Goal: Navigation & Orientation: Find specific page/section

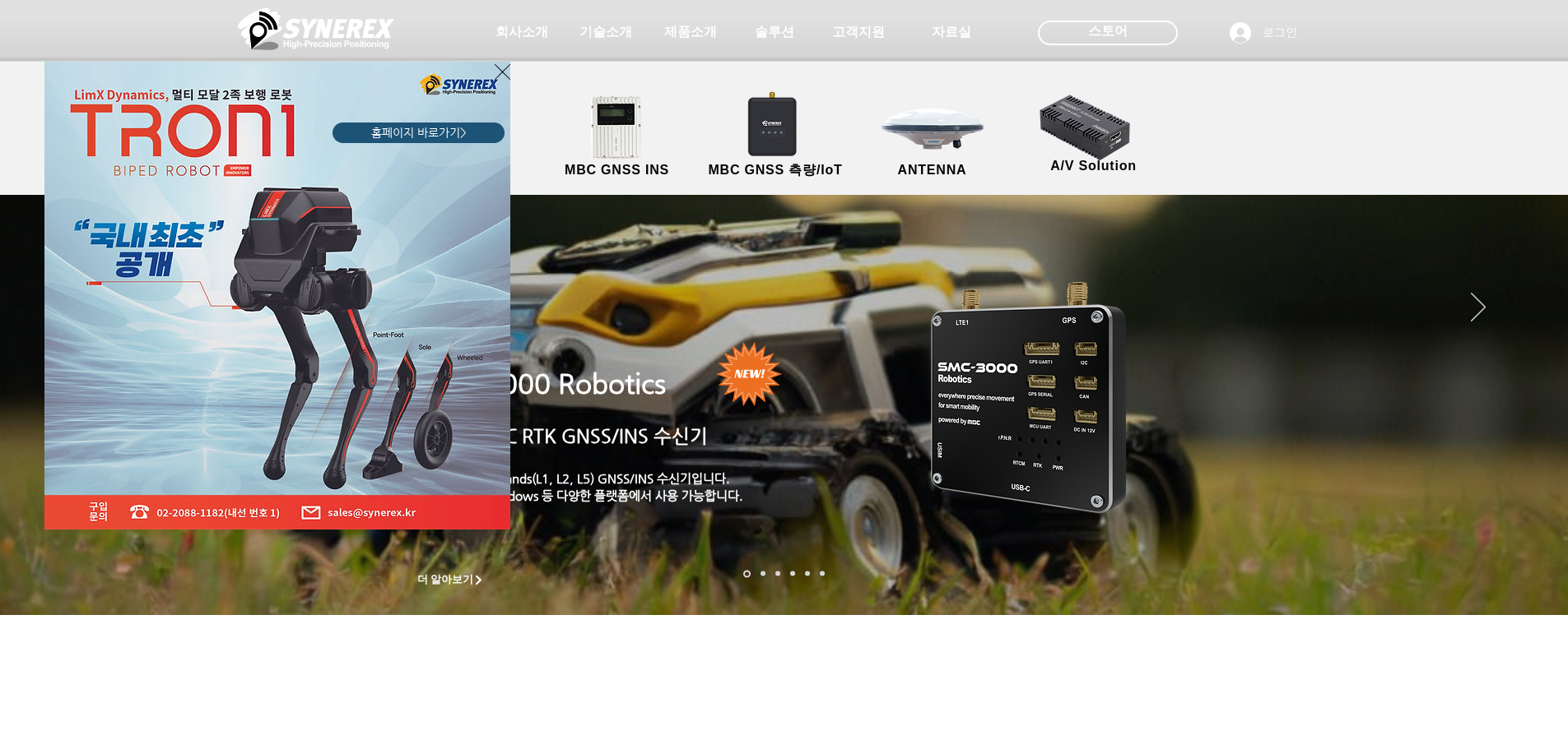
click at [694, 29] on div "LimX Dinamics" at bounding box center [784, 374] width 1568 height 749
click at [495, 72] on icon "사이트로 돌아가기" at bounding box center [502, 72] width 15 height 21
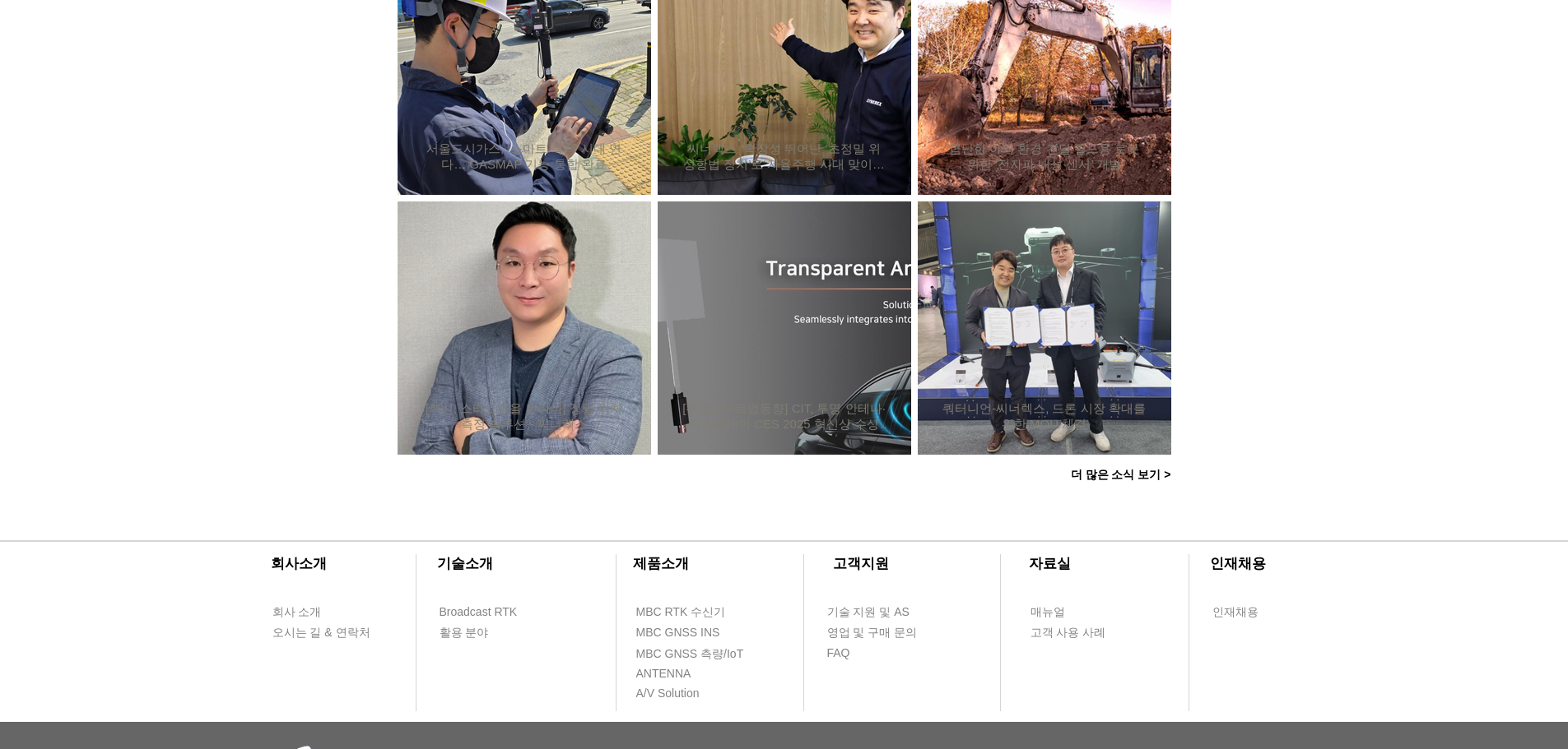
scroll to position [1398, 0]
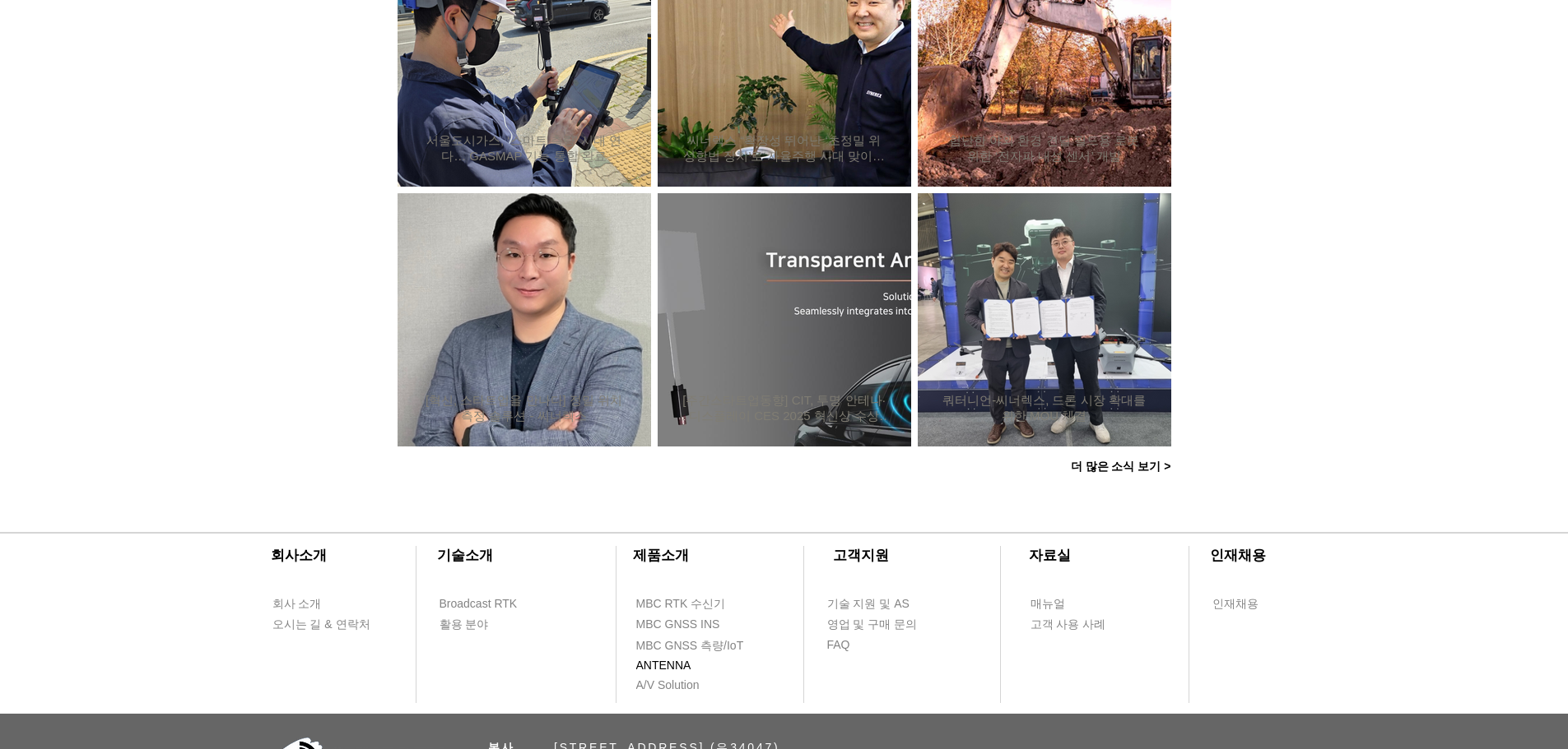
click at [670, 672] on span "ANTENNA" at bounding box center [663, 666] width 55 height 16
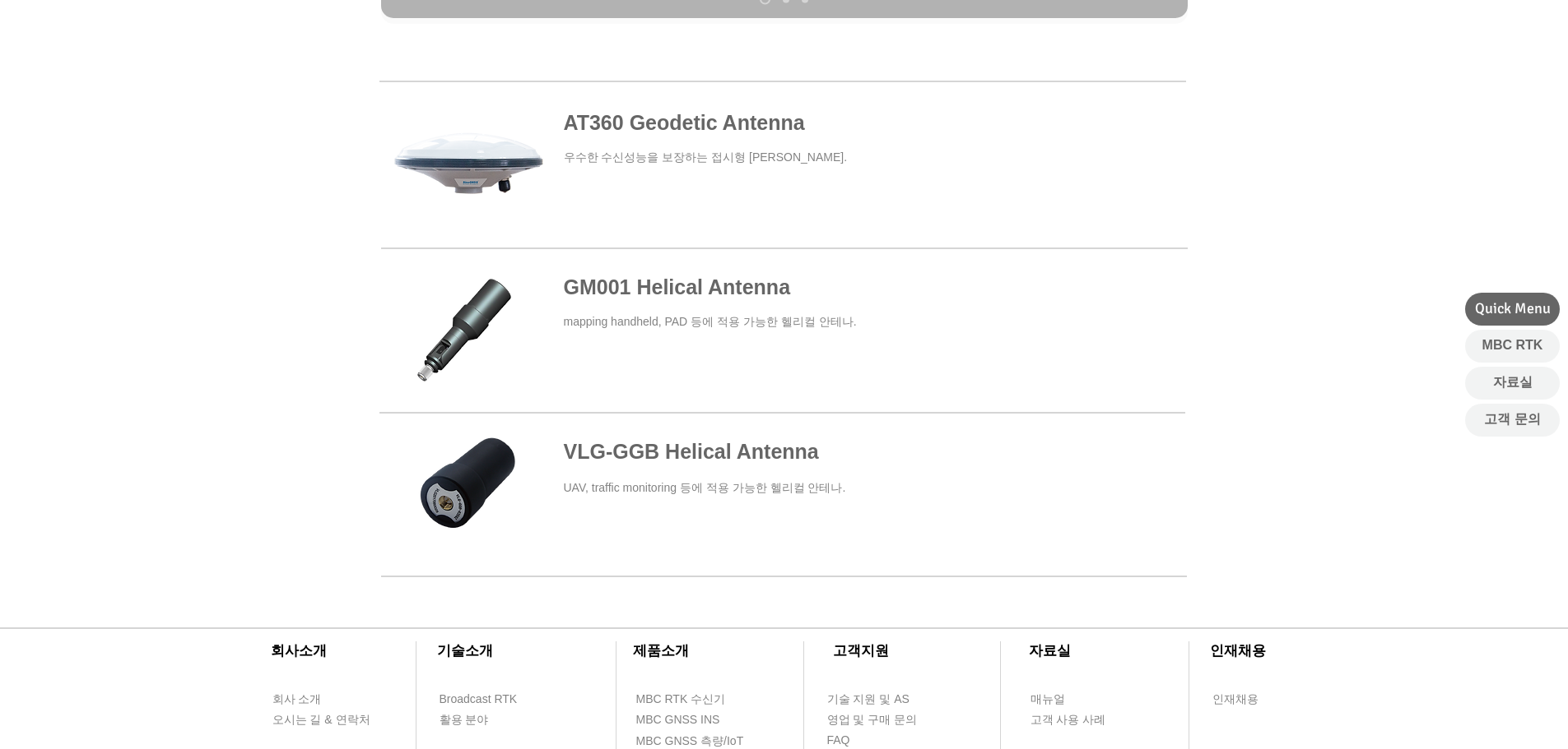
scroll to position [823, 0]
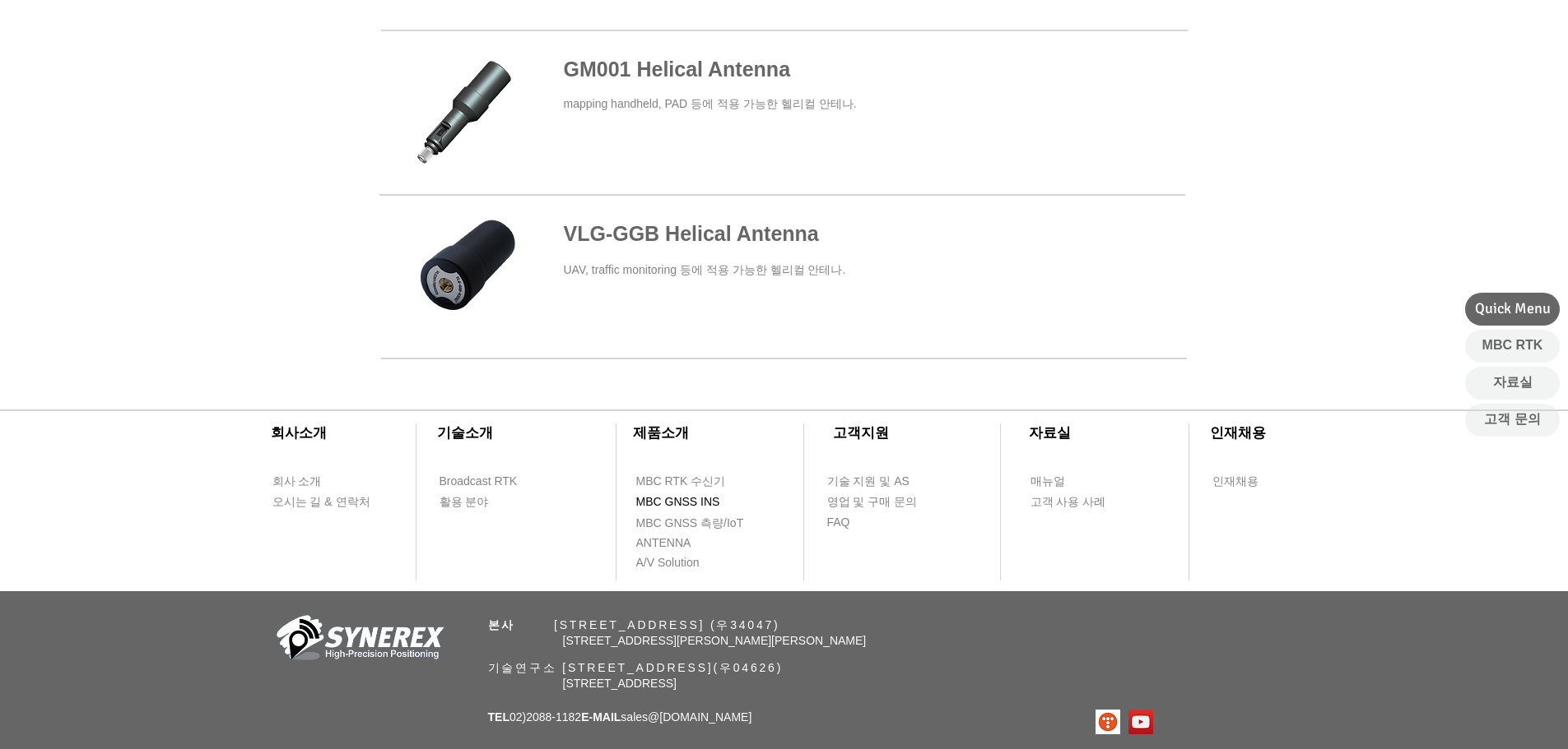
click at [679, 502] on span "MBC GNSS INS" at bounding box center [679, 502] width 84 height 16
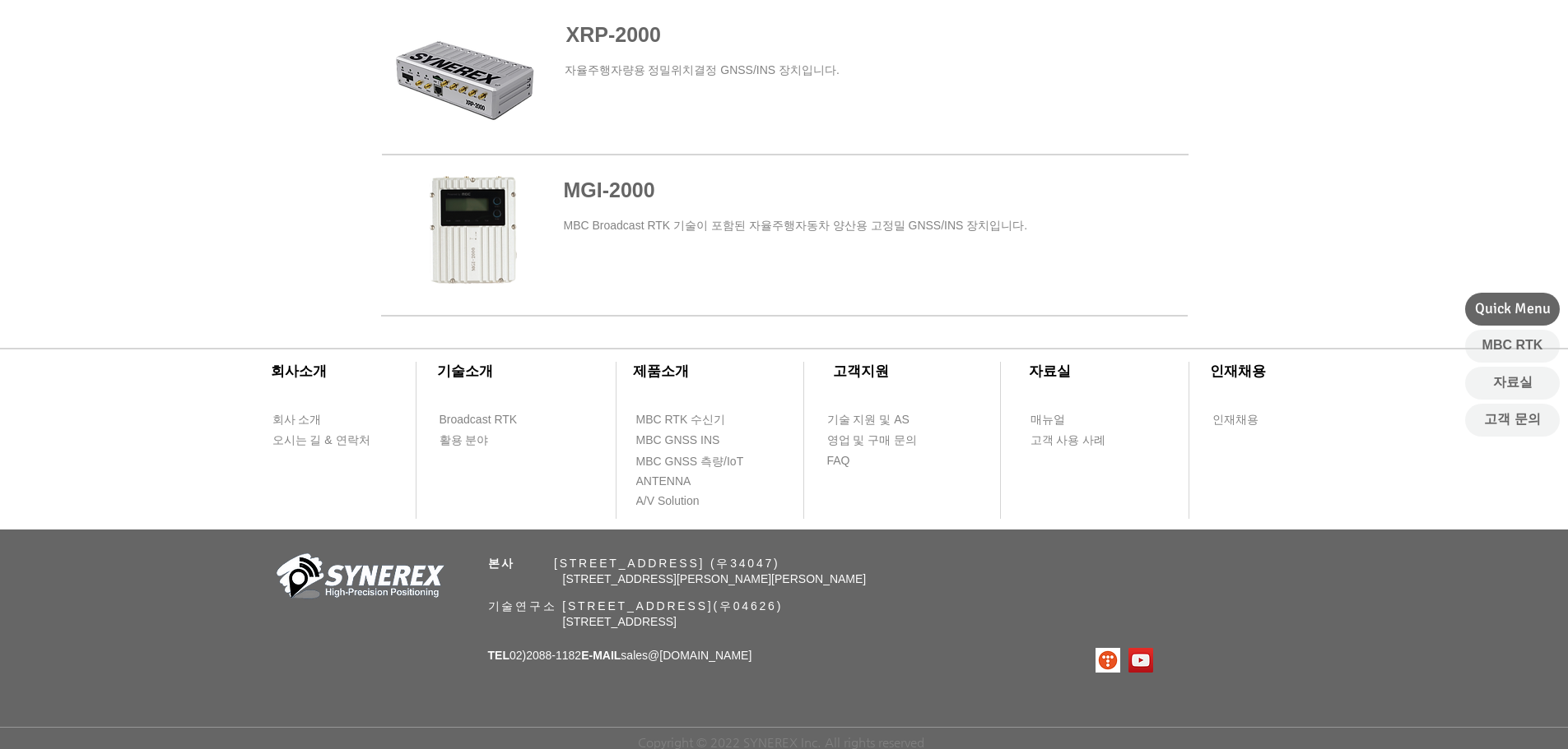
scroll to position [1140, 0]
click at [730, 455] on span "MBC GNSS 측량/IoT" at bounding box center [690, 462] width 108 height 16
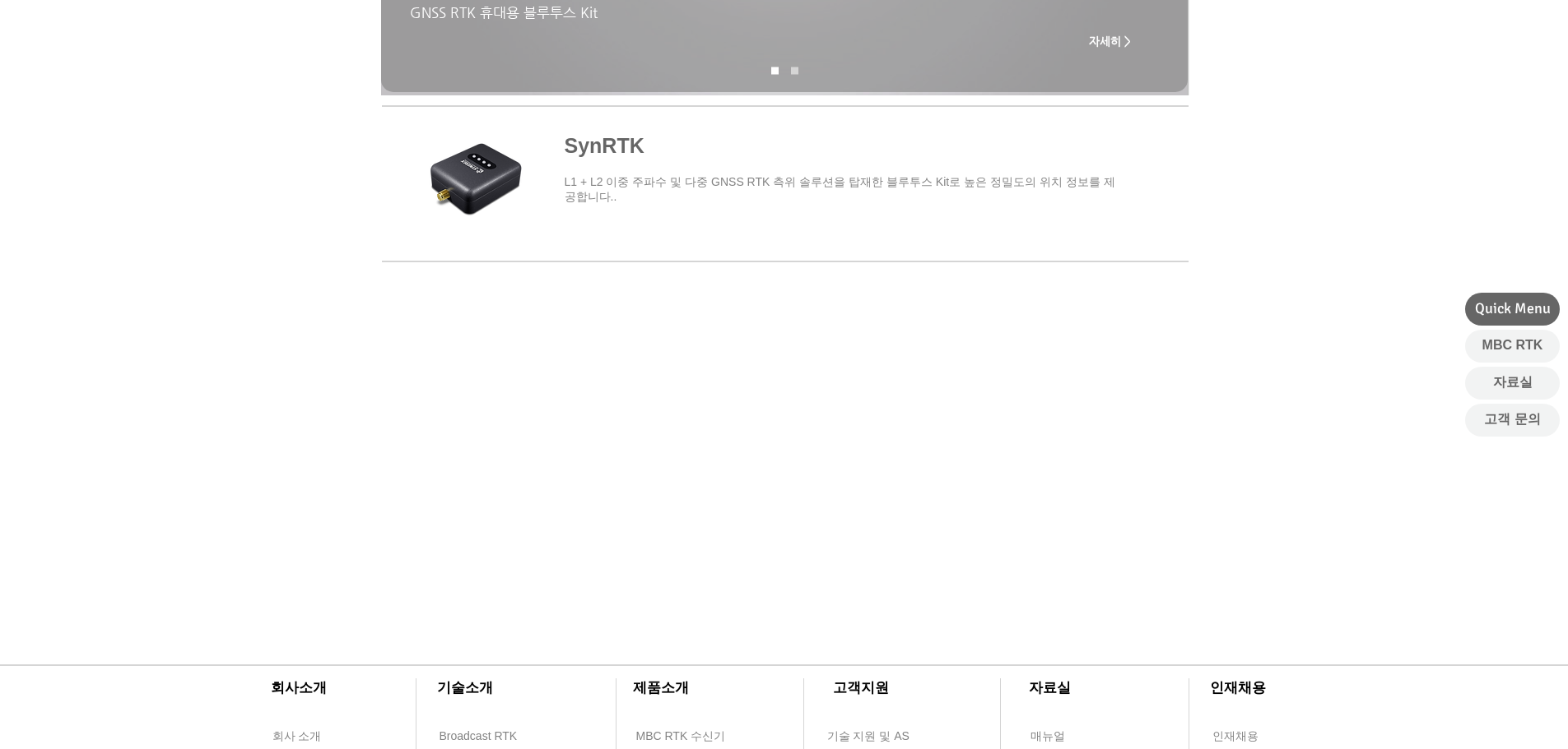
scroll to position [814, 0]
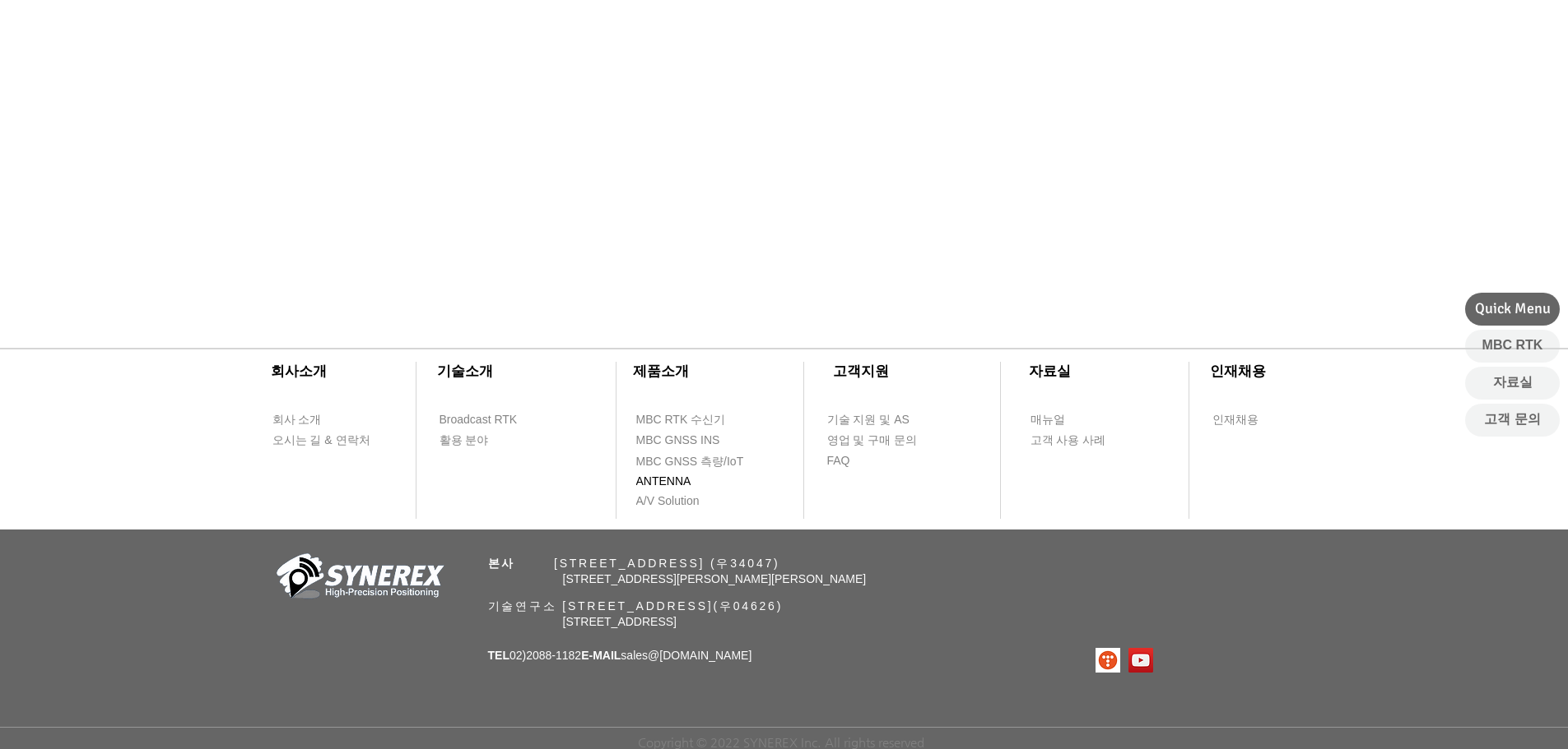
click at [683, 483] on span "ANTENNA" at bounding box center [663, 482] width 55 height 16
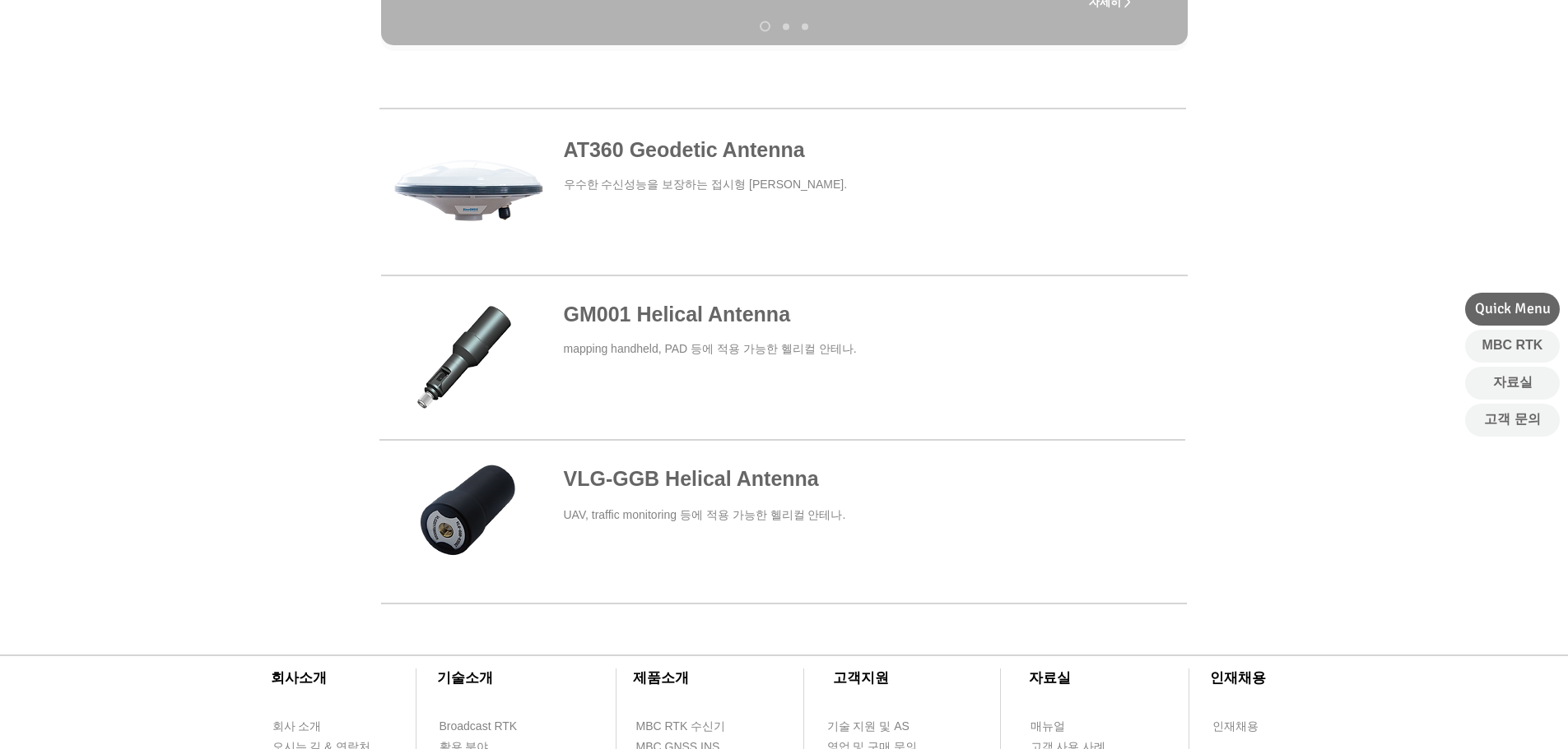
scroll to position [823, 0]
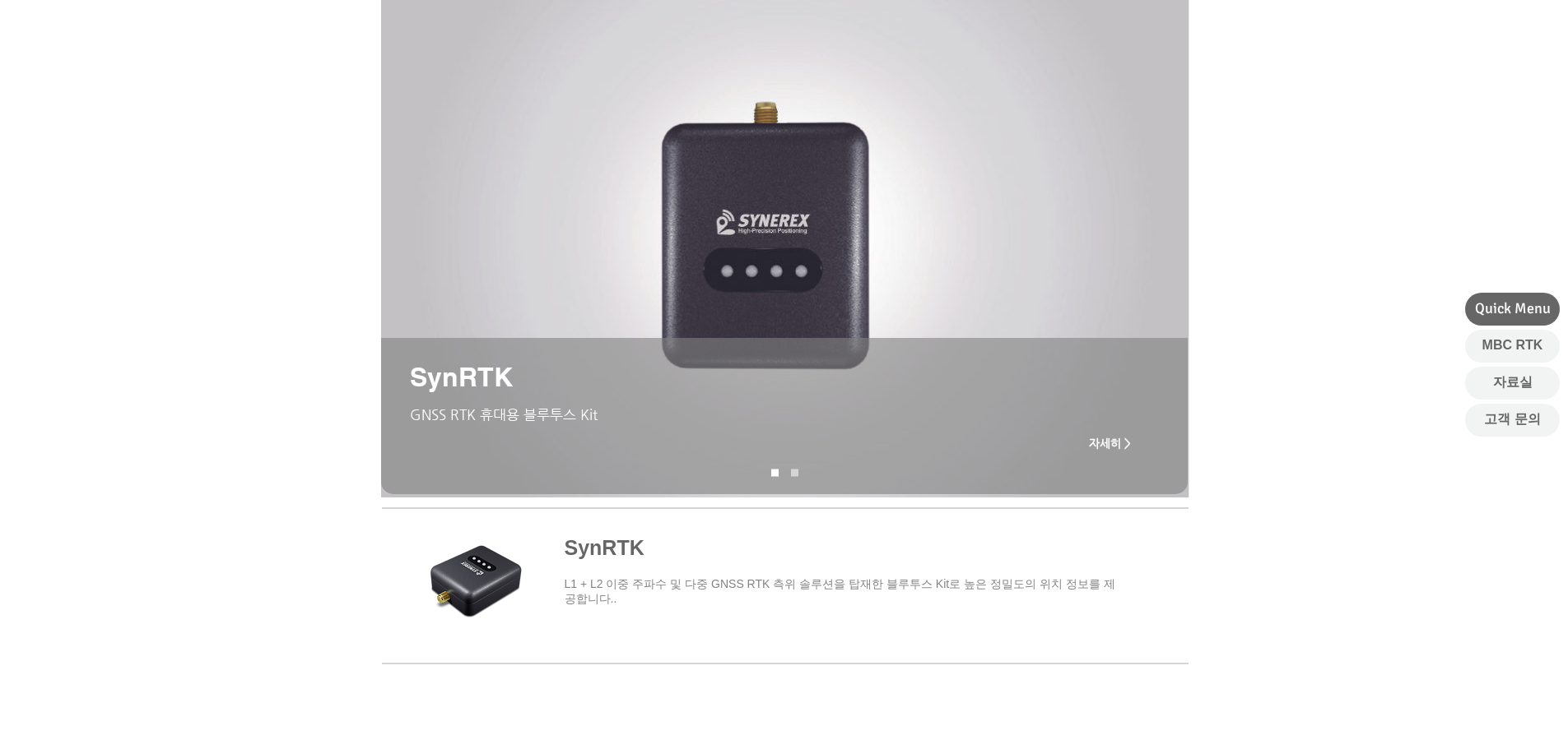
scroll to position [83, 0]
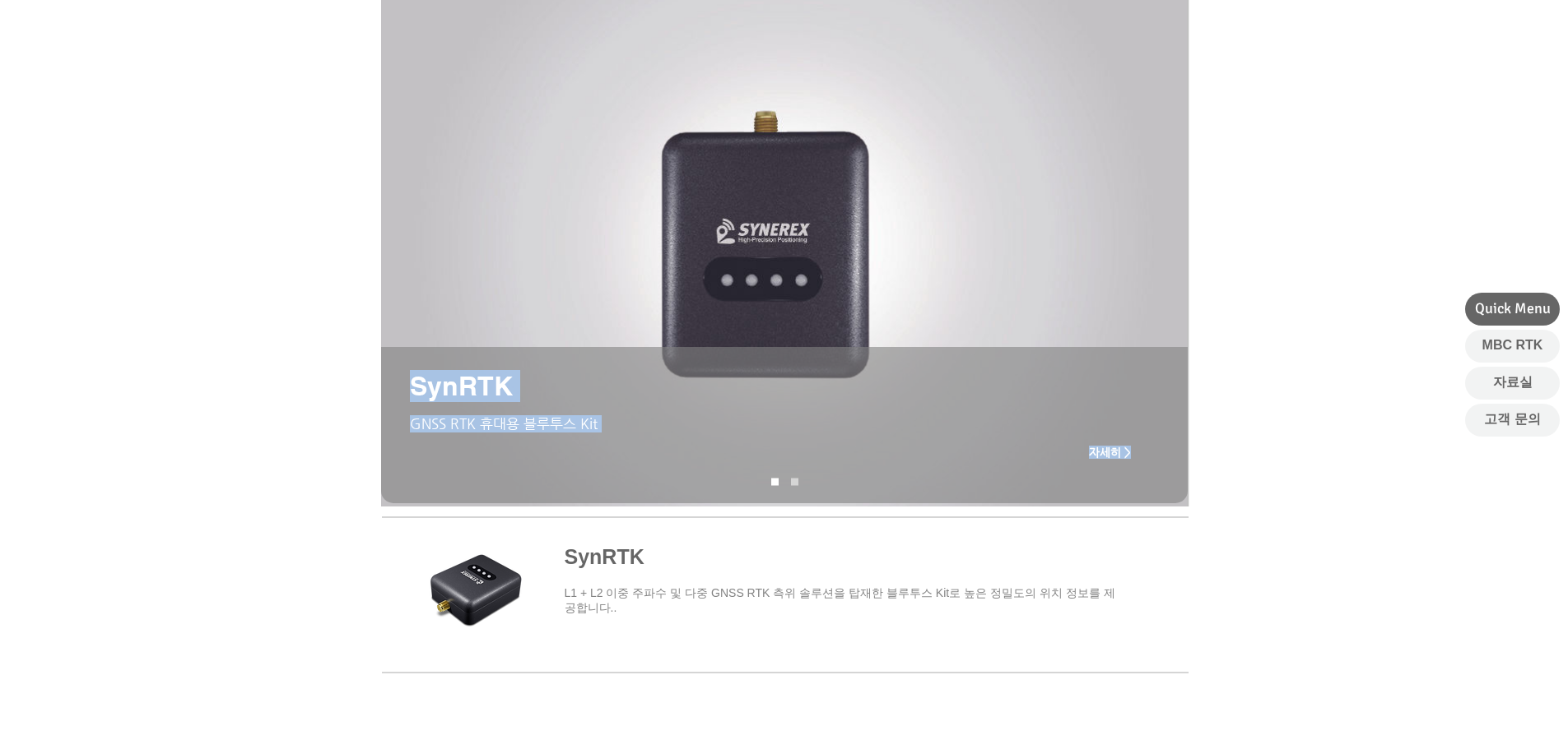
click at [792, 478] on div "SynRTK GNSS RTK 휴대용 블루투스 Kit 자세히 >" at bounding box center [785, 242] width 808 height 529
click at [856, 539] on span "main content" at bounding box center [784, 592] width 807 height 153
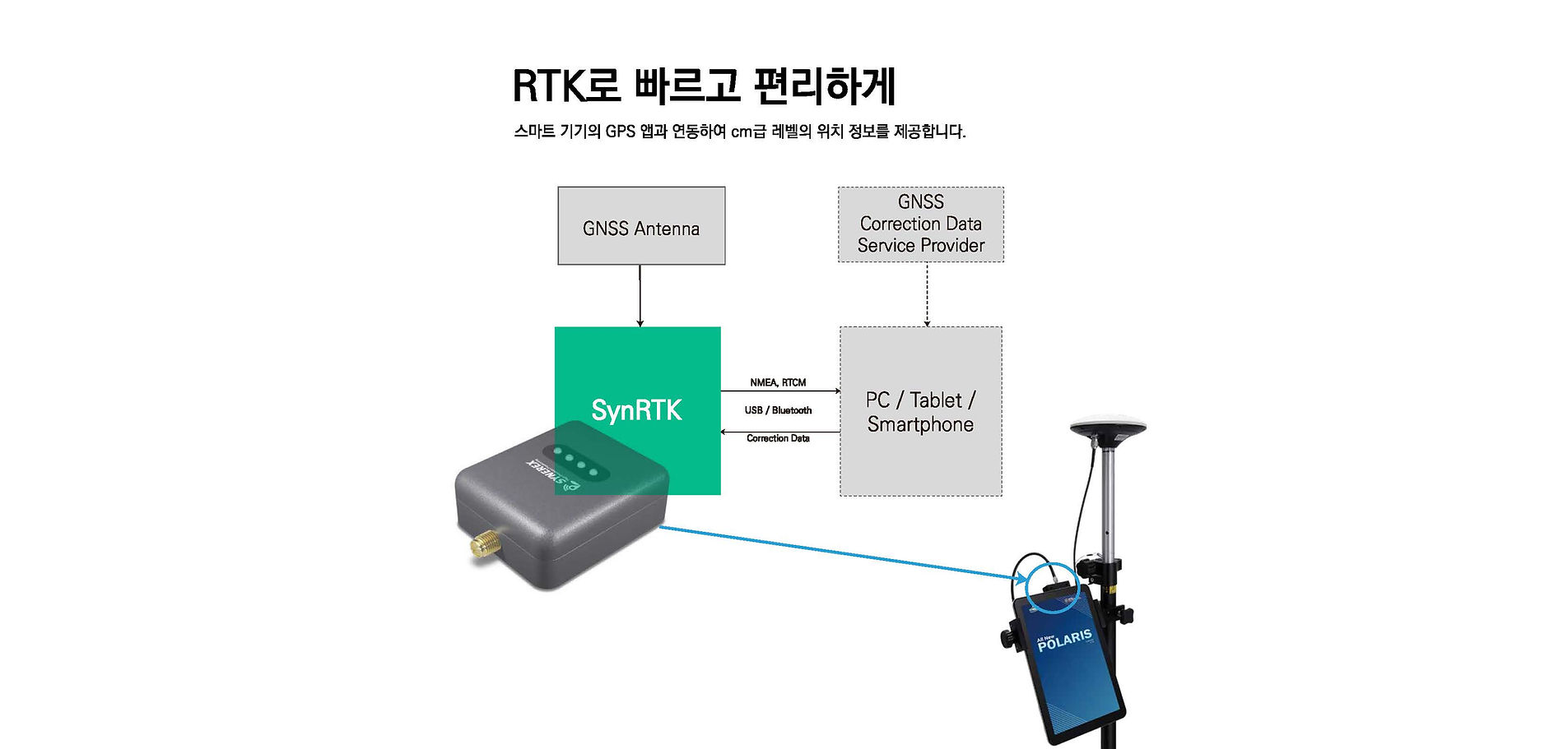
scroll to position [1152, 0]
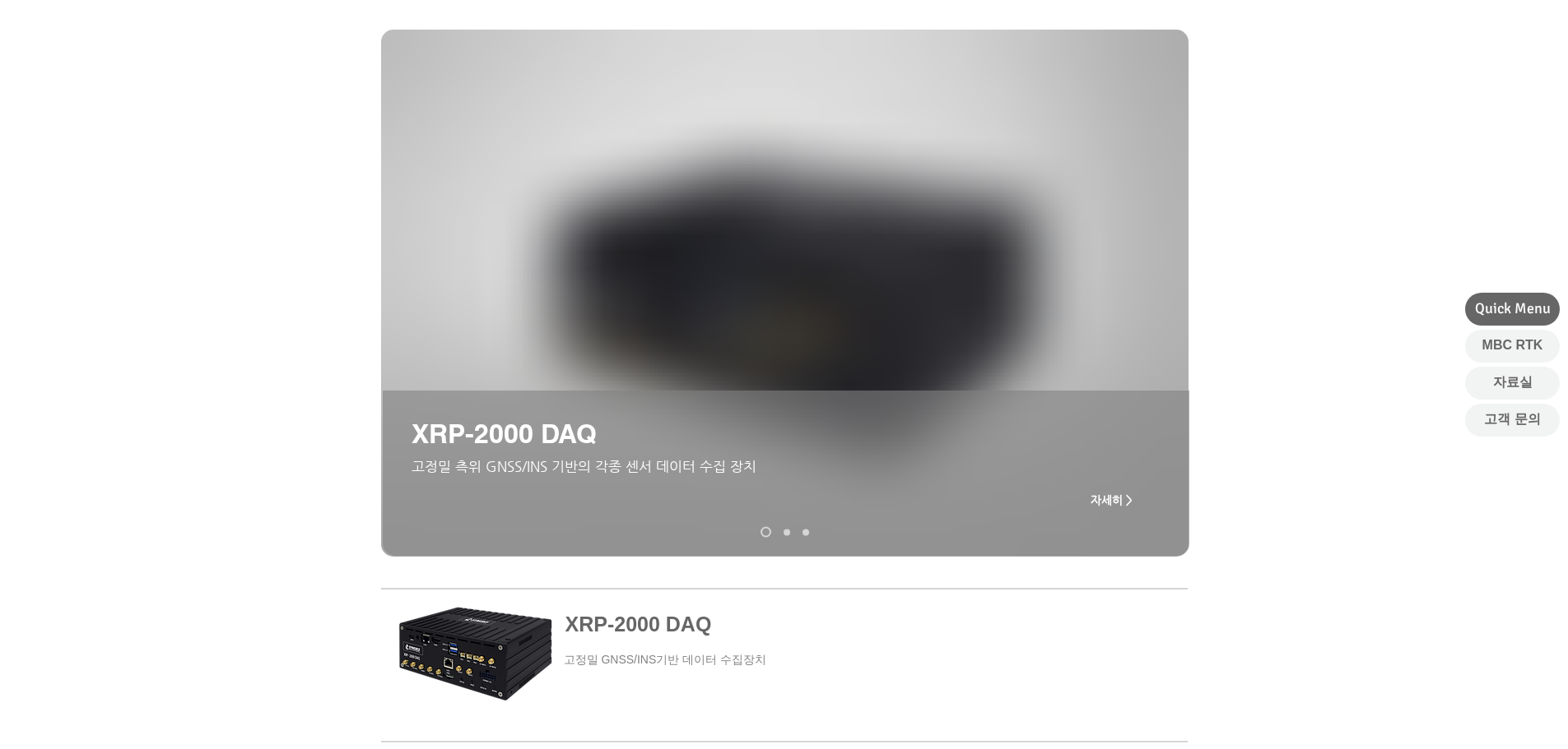
scroll to position [1140, 0]
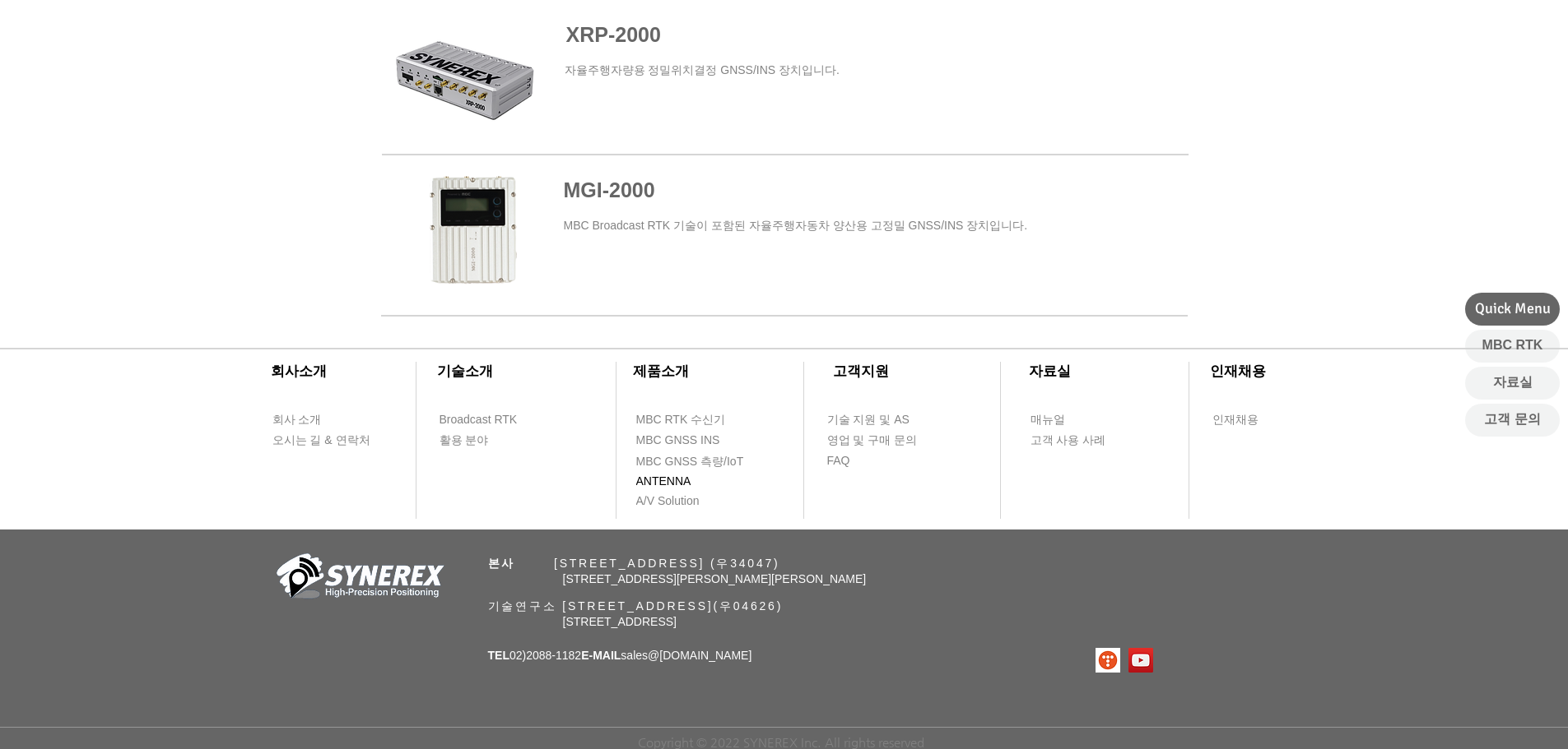
click at [665, 474] on span "ANTENNA" at bounding box center [663, 482] width 55 height 16
